Goal: Task Accomplishment & Management: Manage account settings

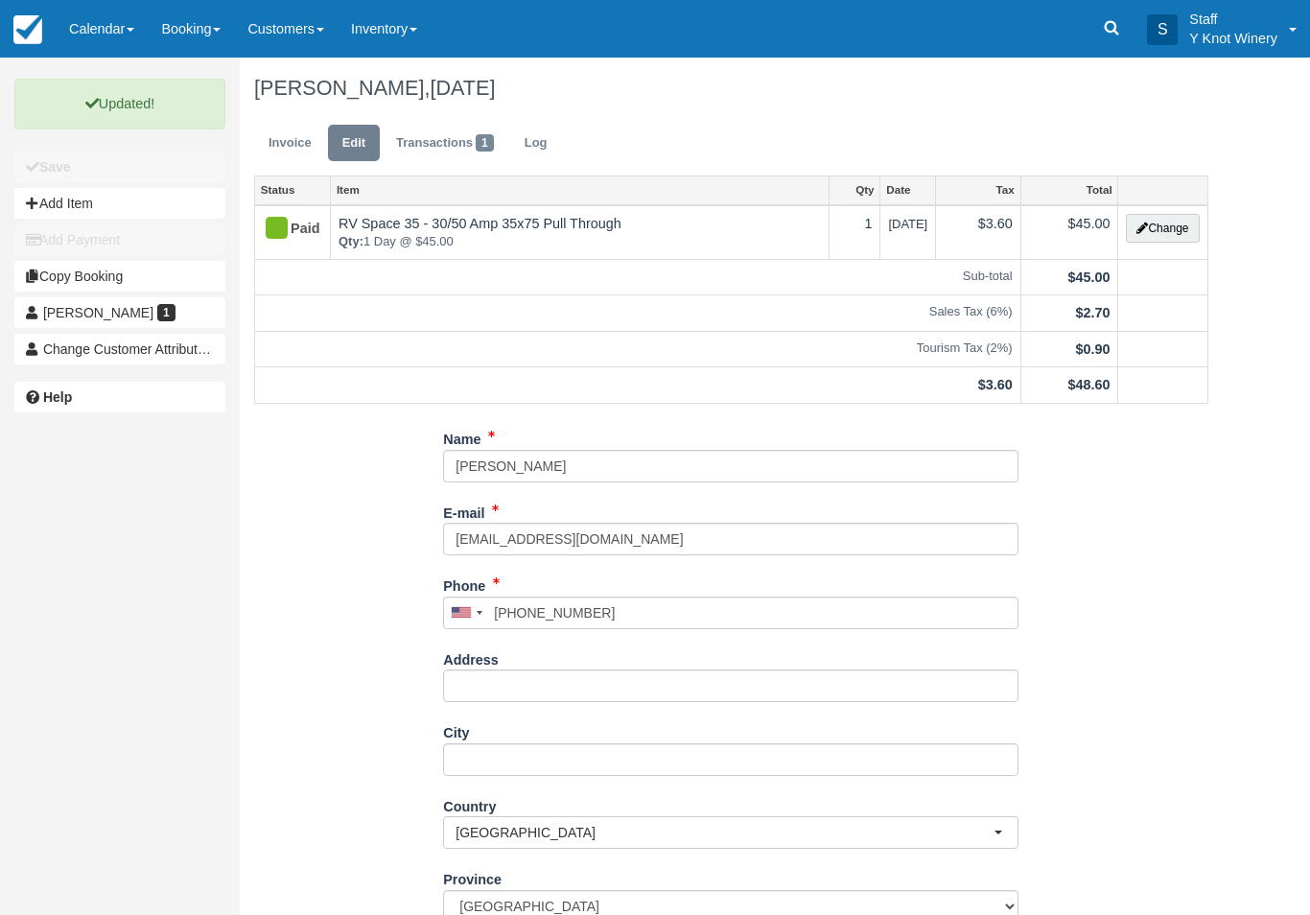
scroll to position [137, 0]
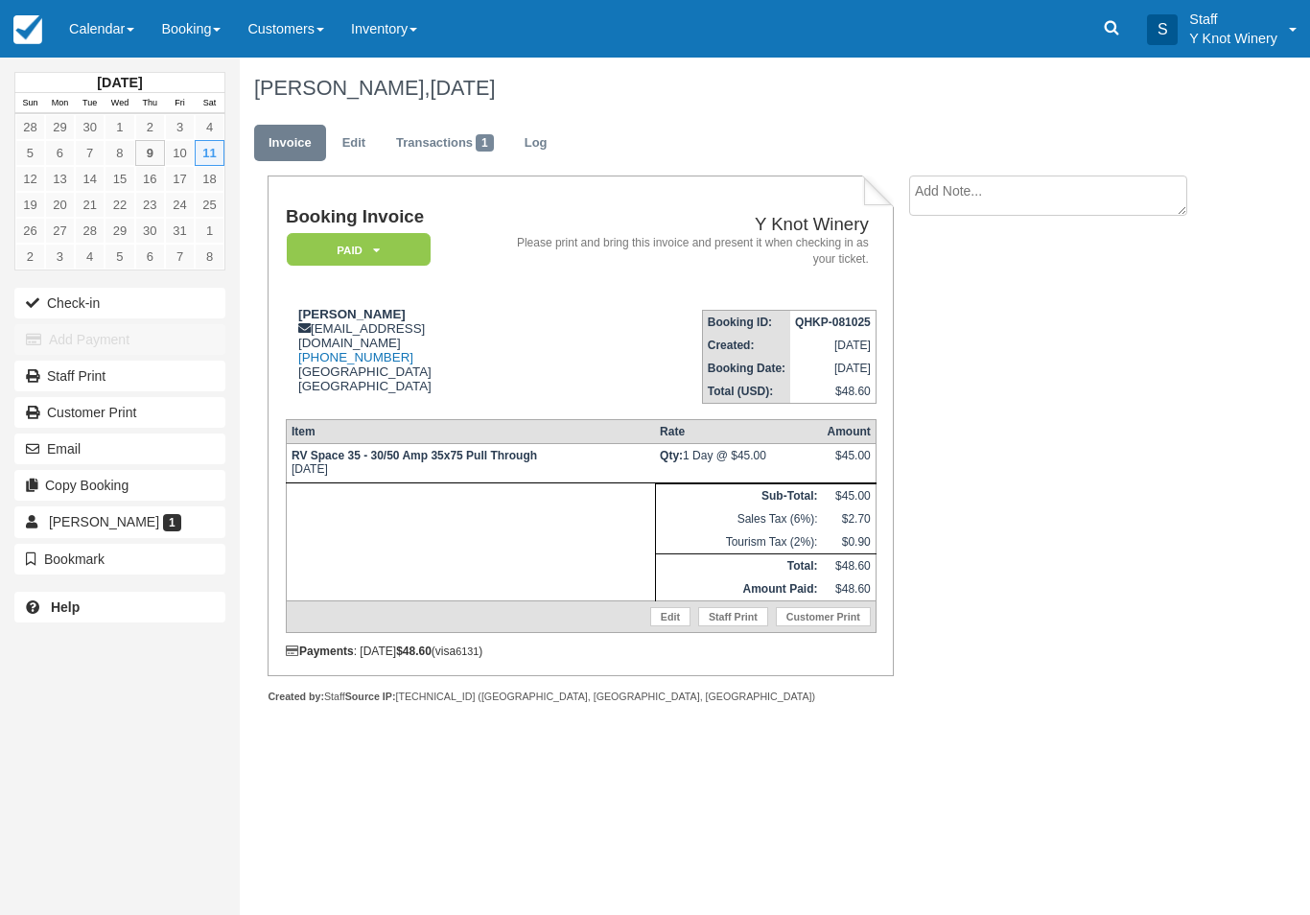
click at [123, 26] on link "Calendar" at bounding box center [102, 29] width 92 height 58
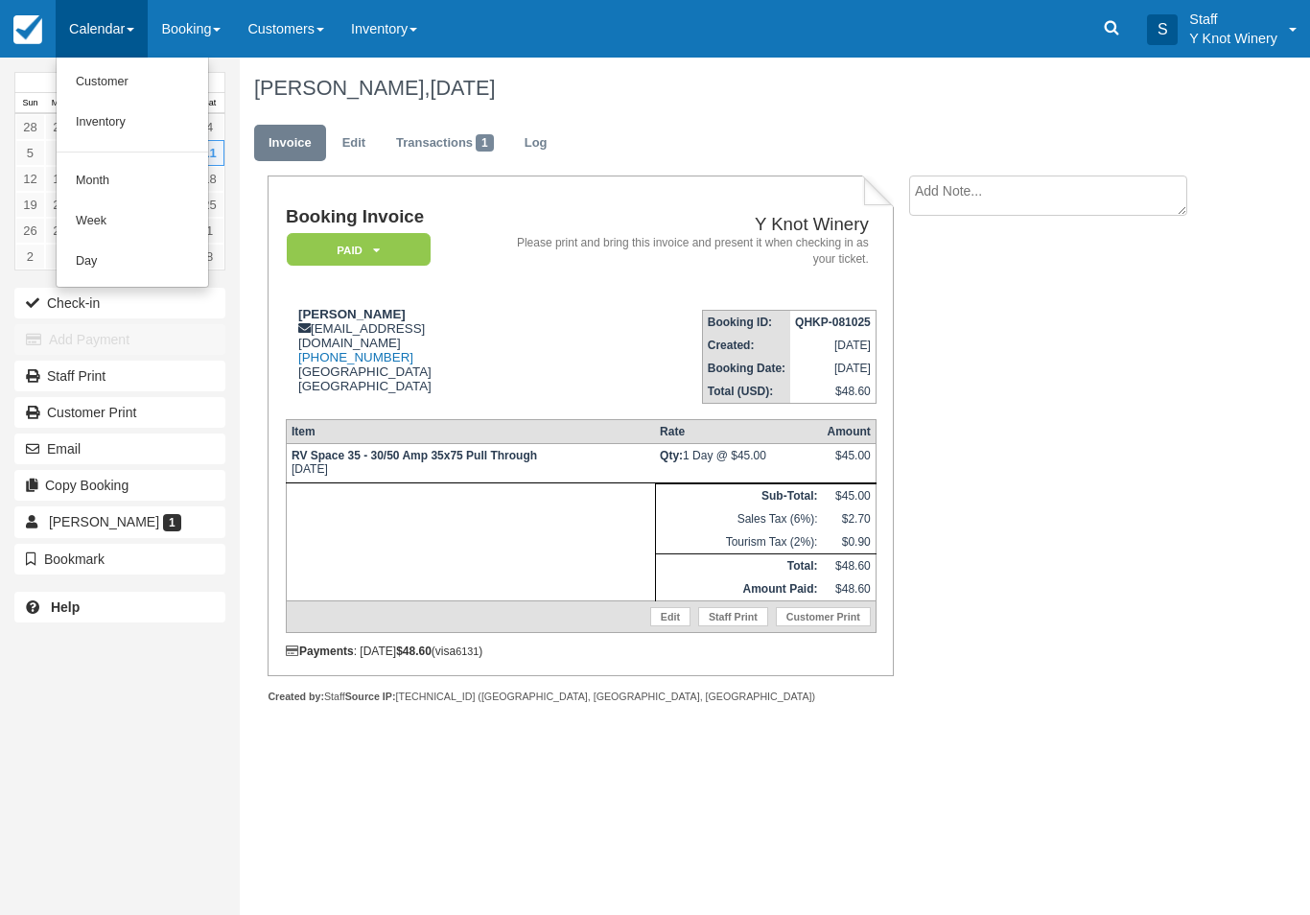
click at [116, 82] on link "Customer" at bounding box center [132, 82] width 151 height 40
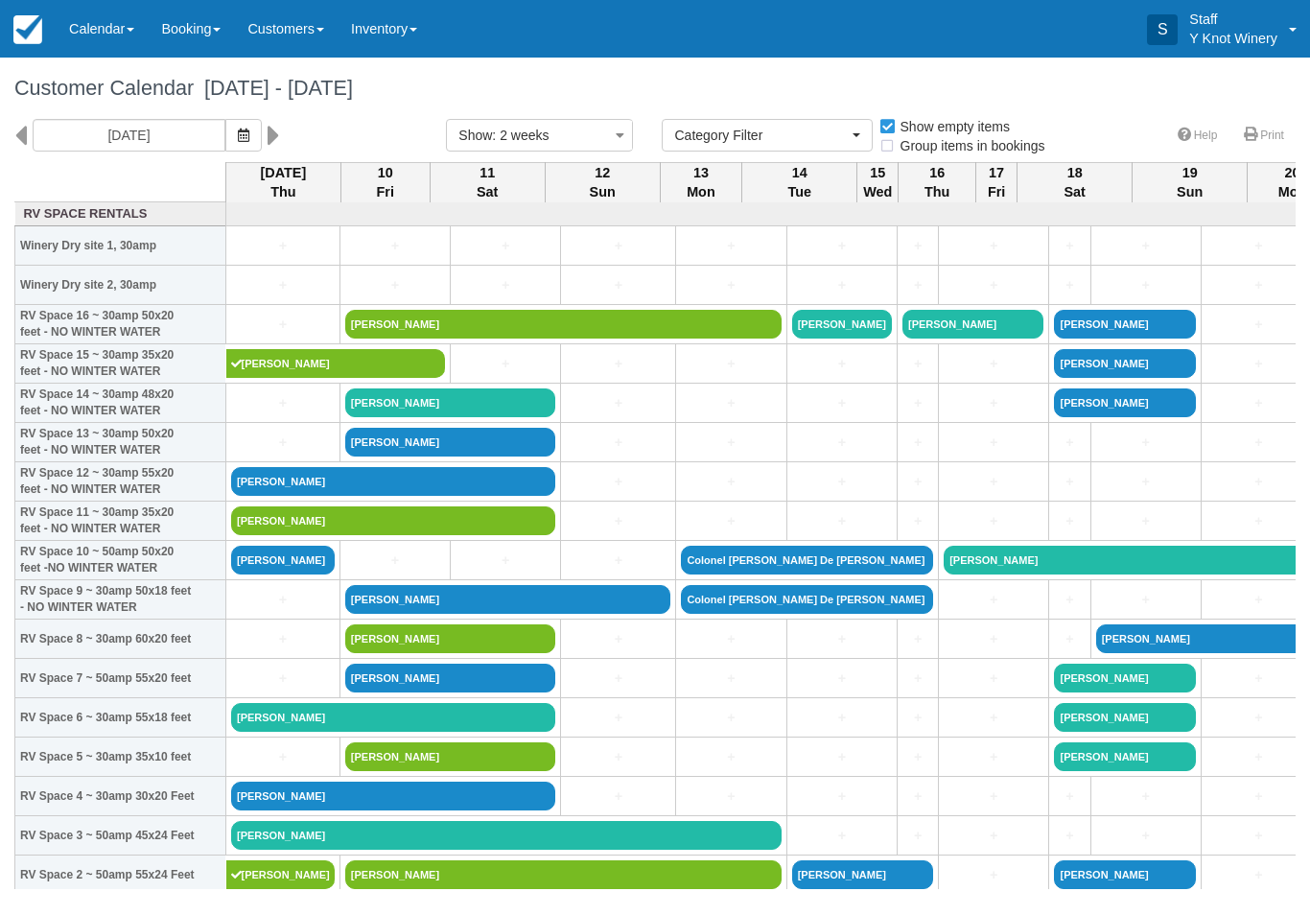
select select
click at [238, 139] on icon "button" at bounding box center [244, 134] width 12 height 13
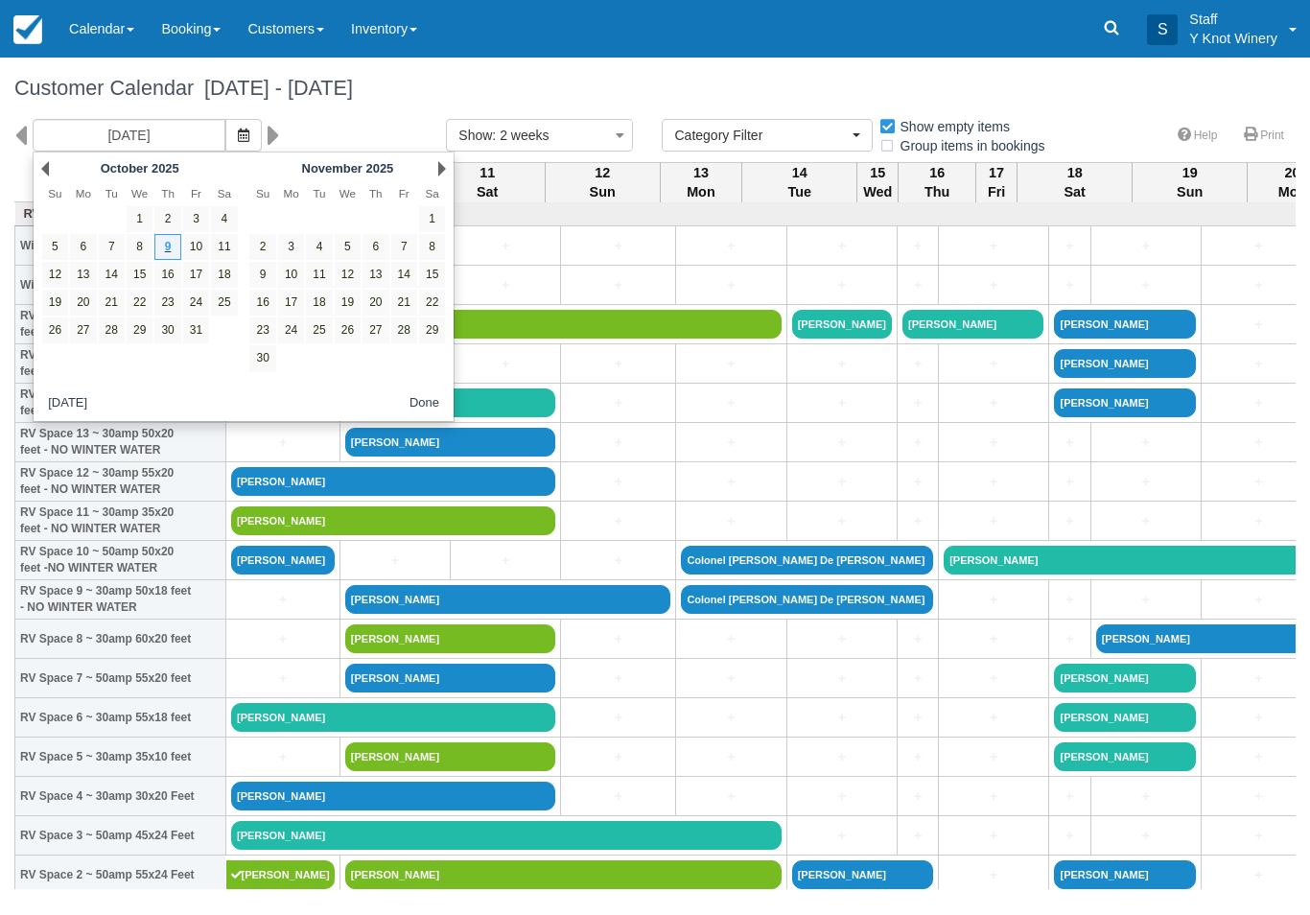
click at [103, 339] on link "28" at bounding box center [112, 330] width 26 height 26
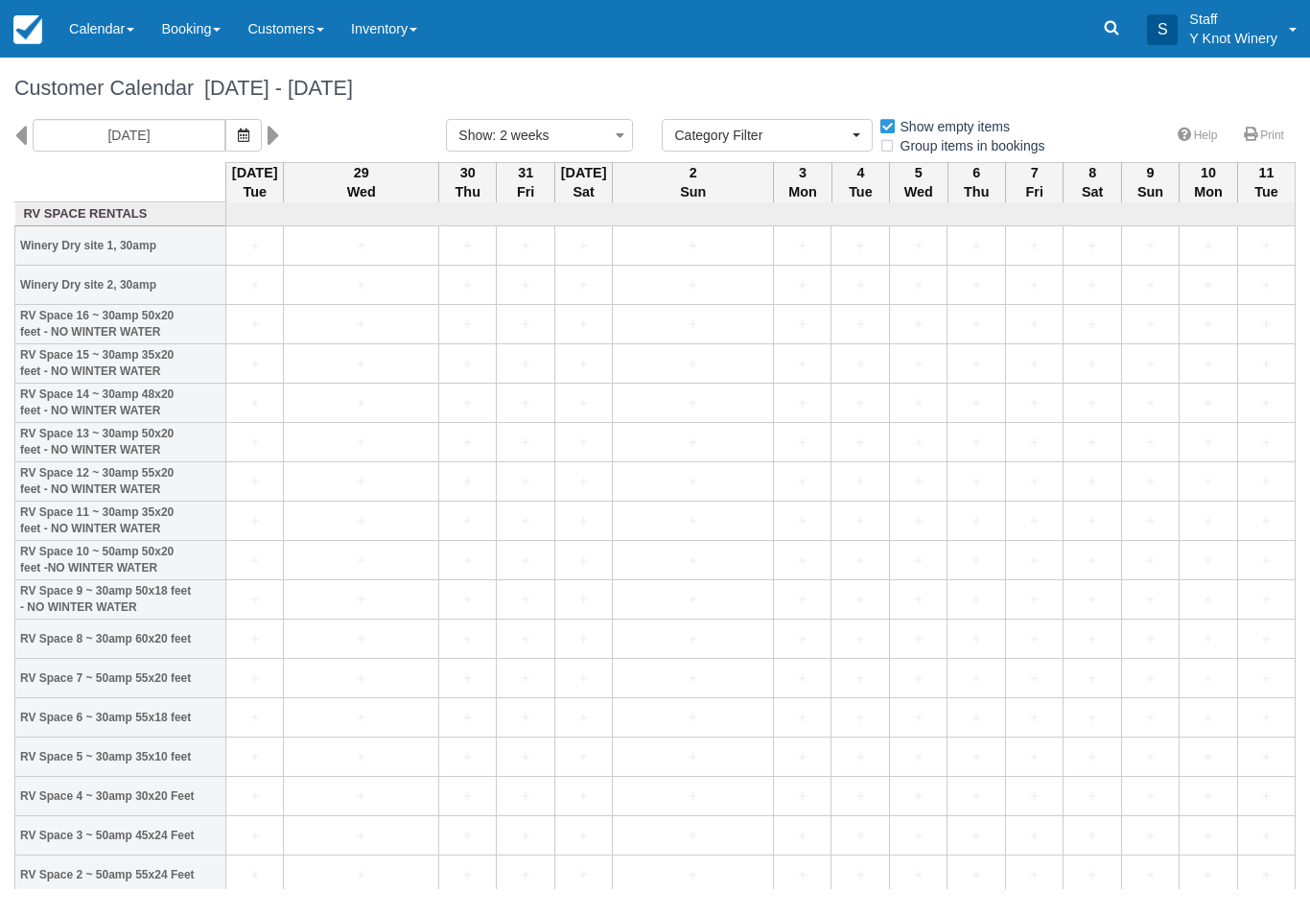
click at [238, 136] on icon "button" at bounding box center [244, 134] width 12 height 13
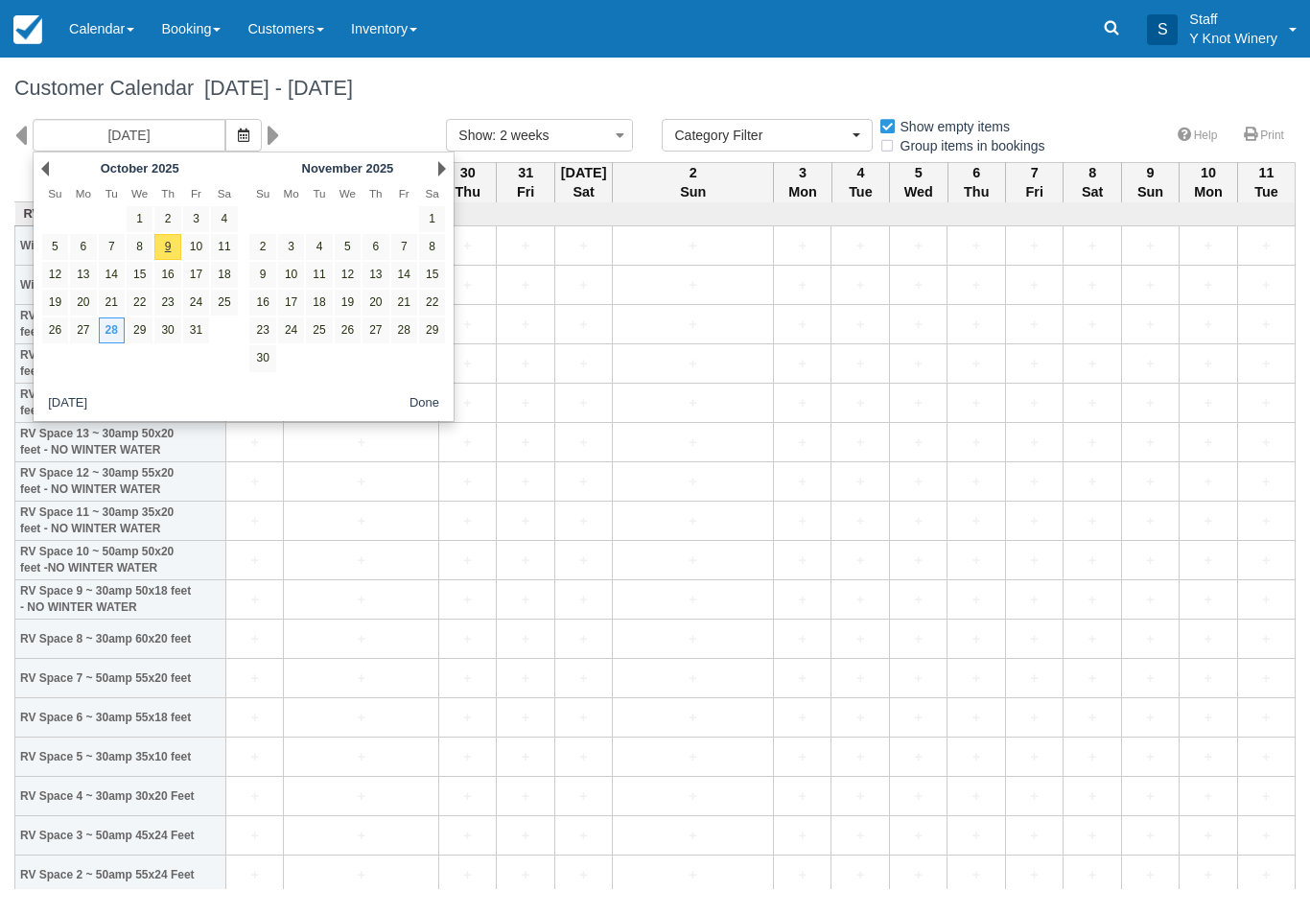
click at [162, 300] on link "23" at bounding box center [167, 303] width 26 height 26
type input "10/23/25"
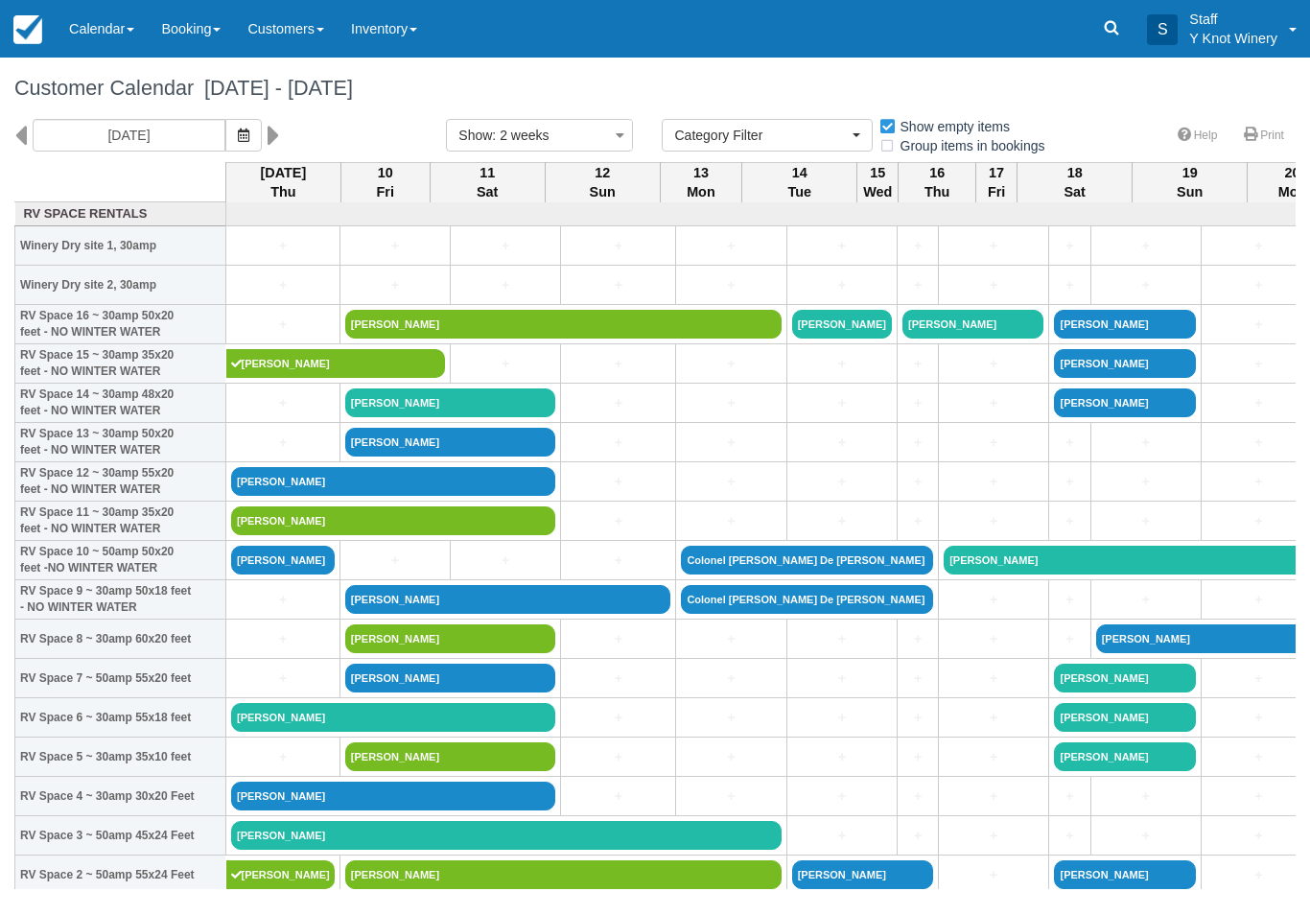
select select
click at [333, 496] on link "[PERSON_NAME]" at bounding box center [393, 481] width 324 height 29
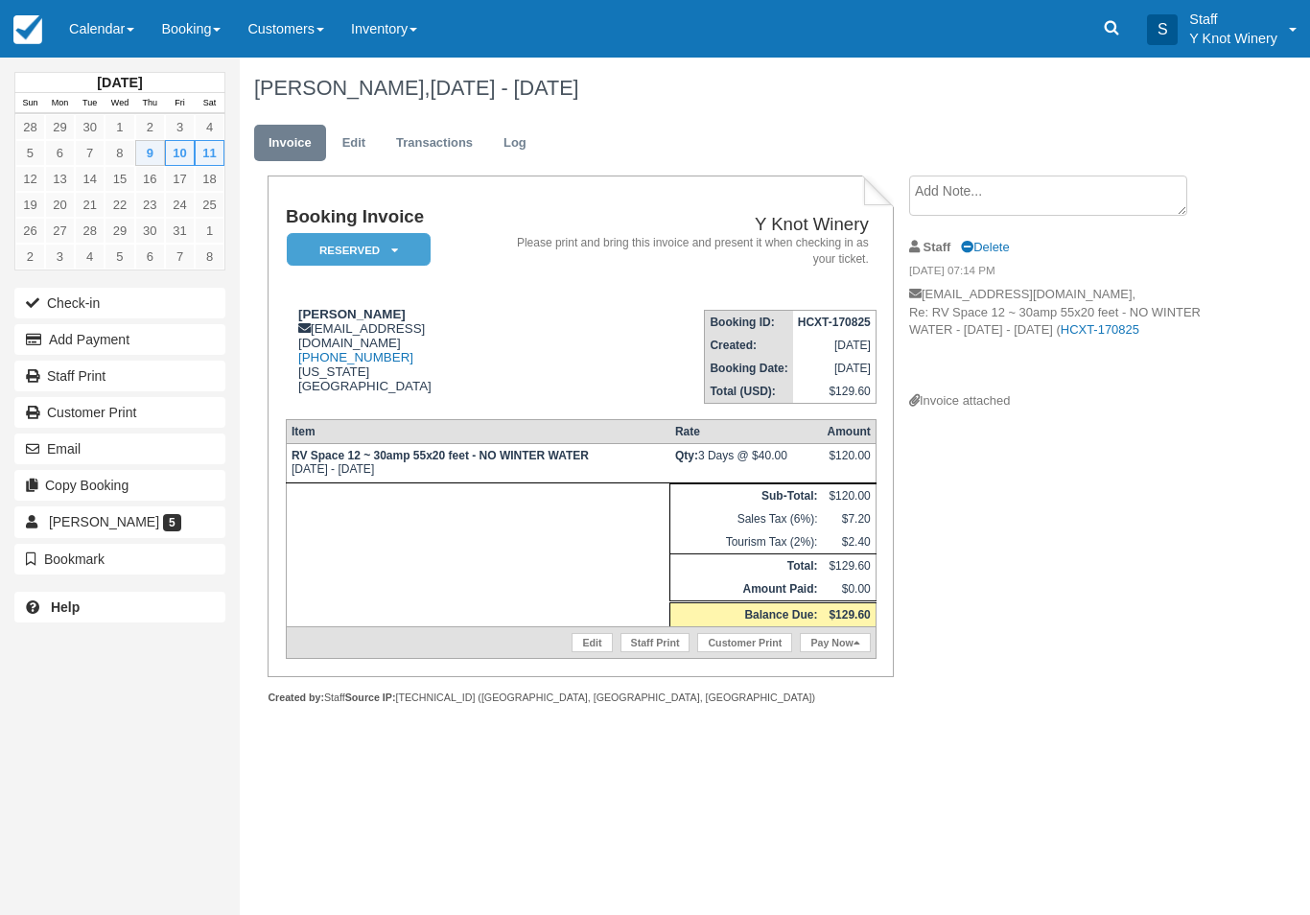
click at [189, 300] on button "Check-in" at bounding box center [119, 303] width 211 height 31
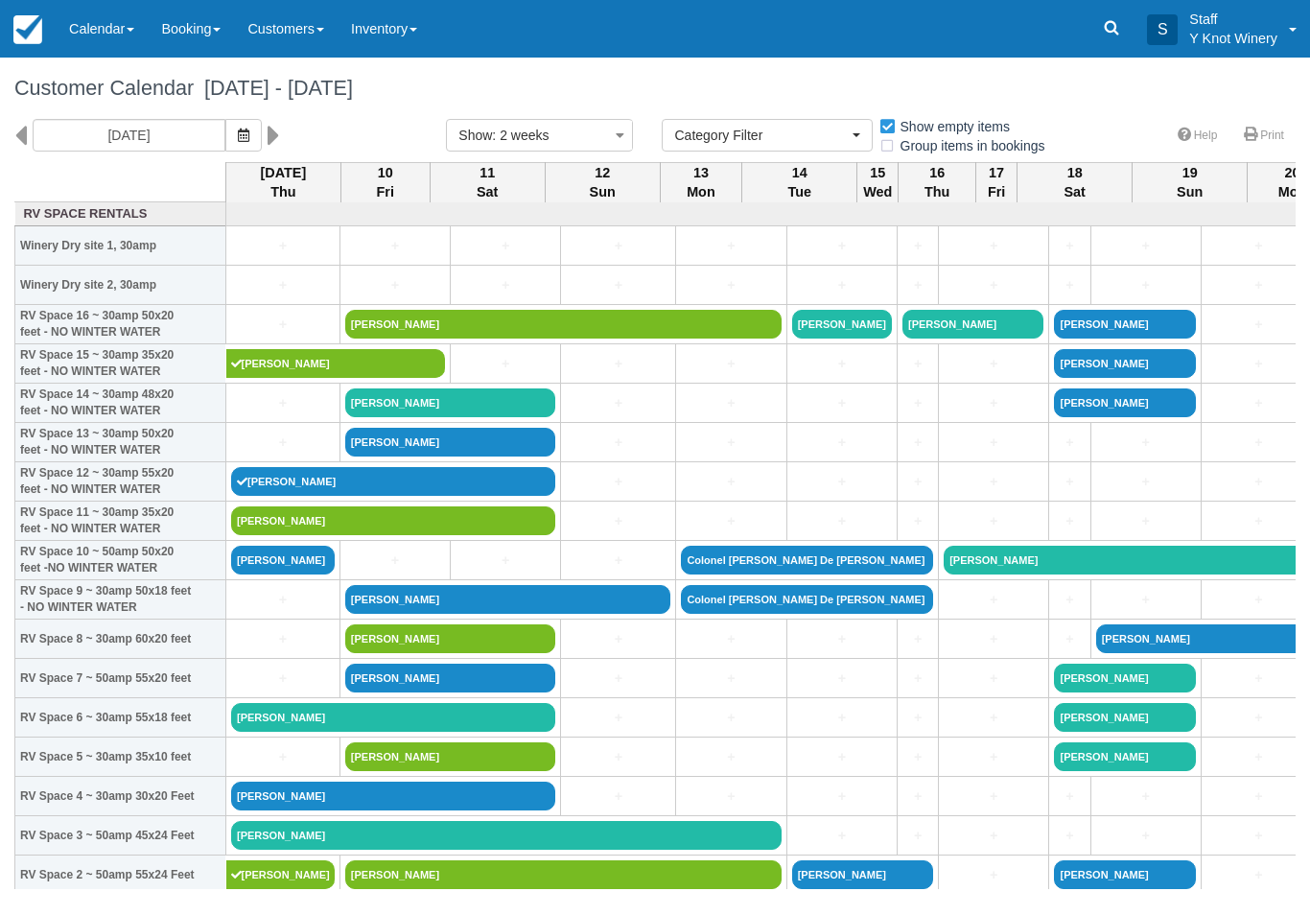
select select
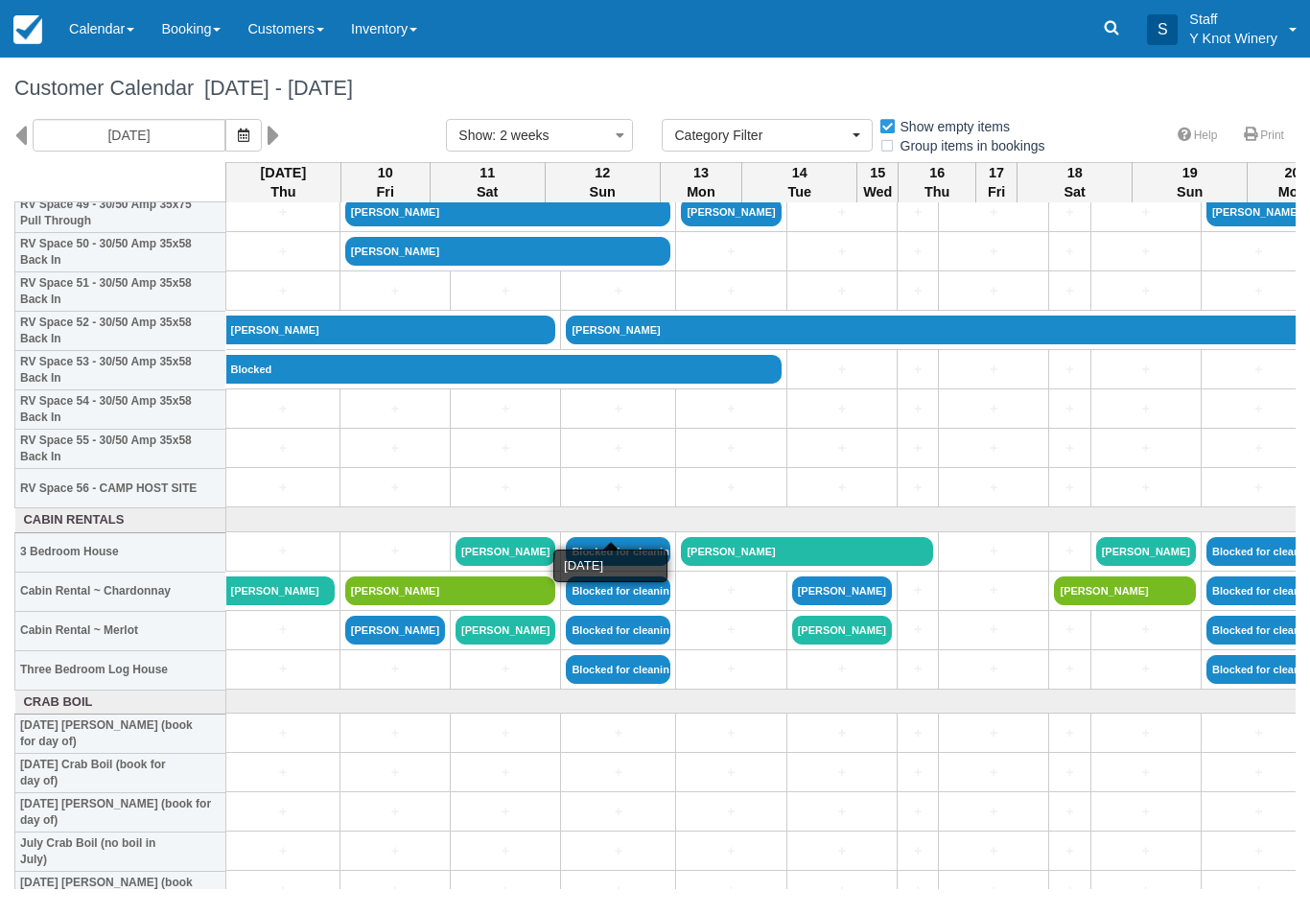
scroll to position [2000, 0]
